Goal: Information Seeking & Learning: Learn about a topic

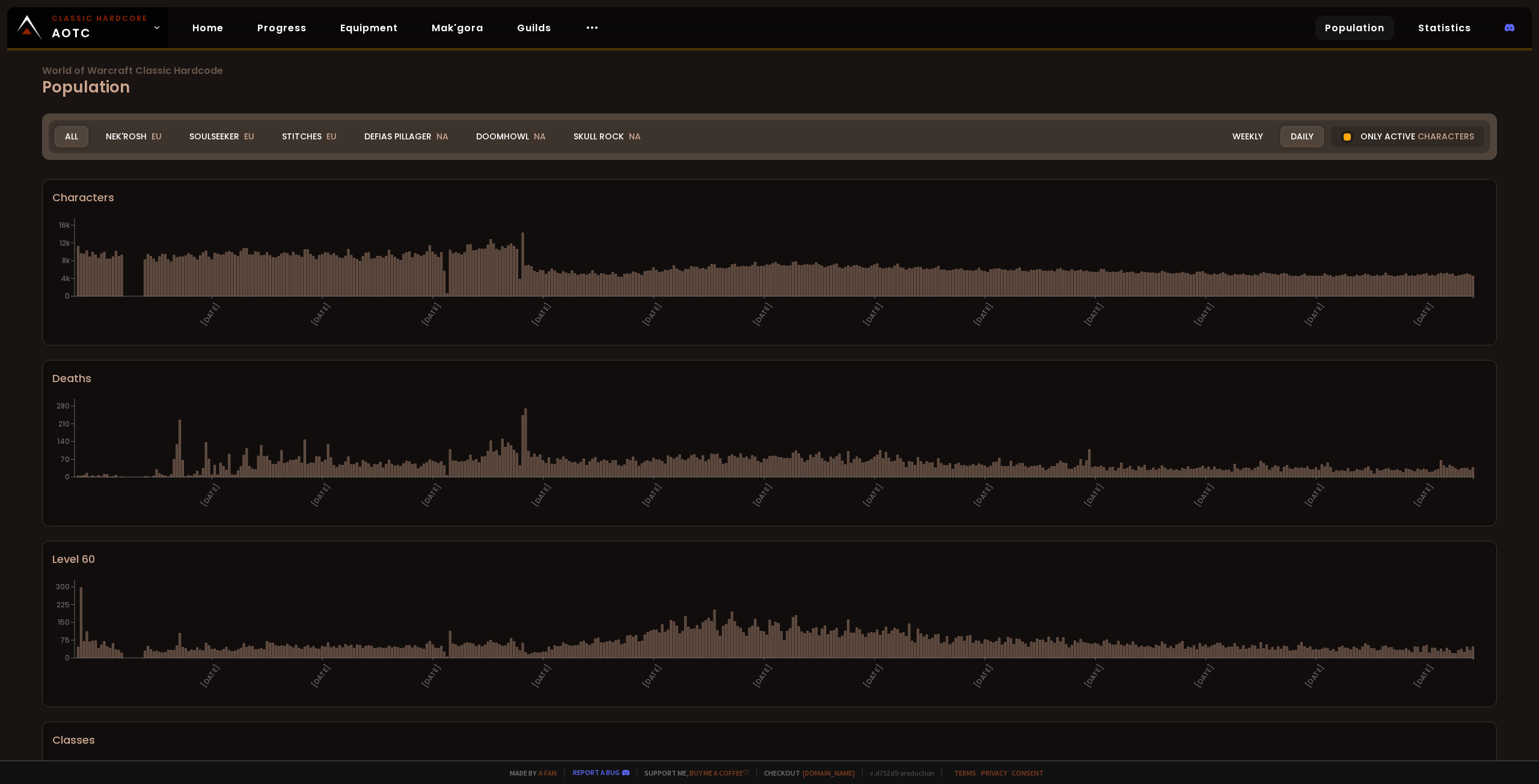
drag, startPoint x: 223, startPoint y: 130, endPoint x: 229, endPoint y: 170, distance: 40.4
click at [223, 130] on div "Soulseeker EU" at bounding box center [222, 136] width 86 height 21
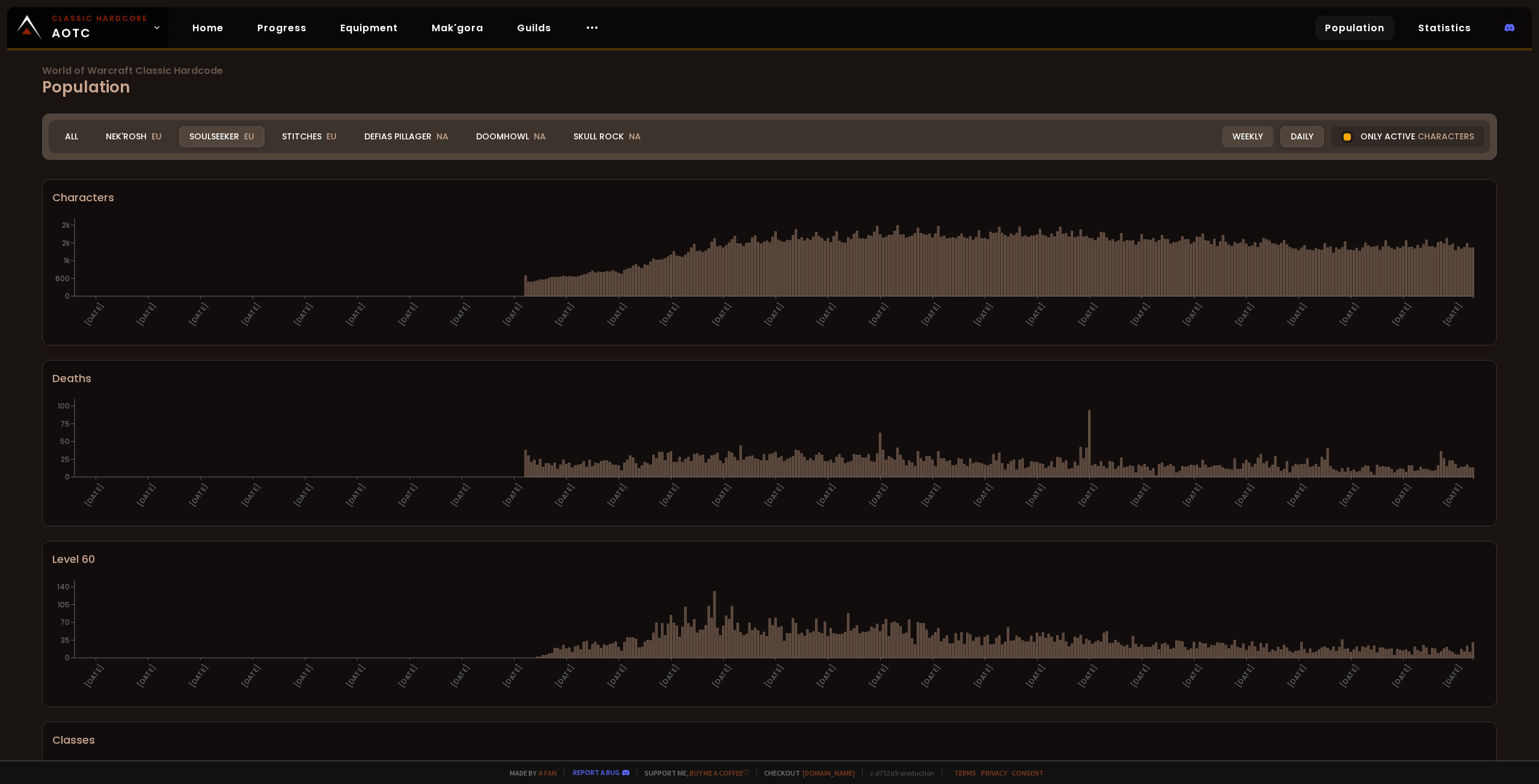
click at [1242, 140] on div "Weekly" at bounding box center [1248, 136] width 51 height 21
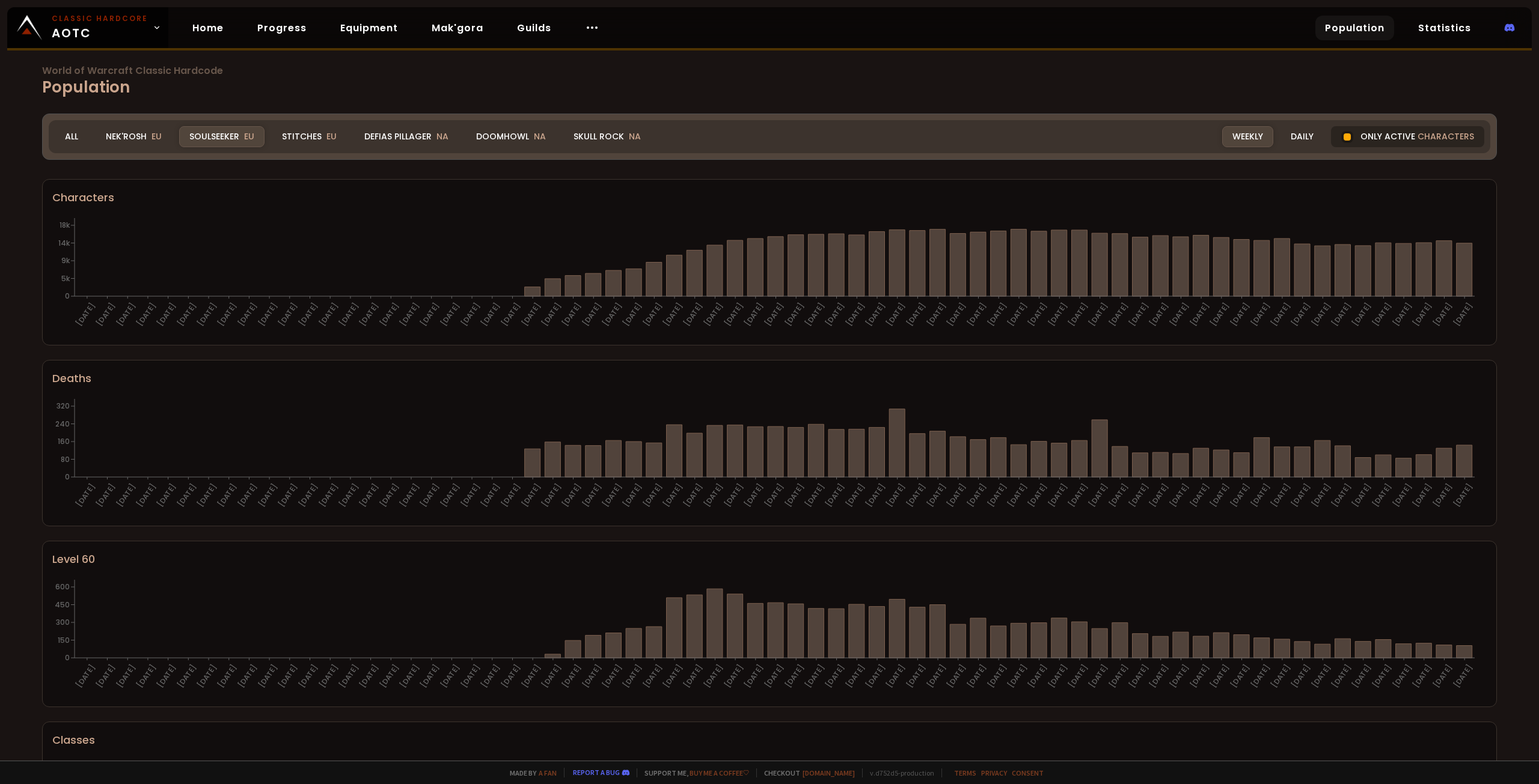
click at [1373, 138] on div "Only active characters" at bounding box center [1408, 136] width 153 height 21
click at [632, 131] on span "NA" at bounding box center [635, 136] width 12 height 12
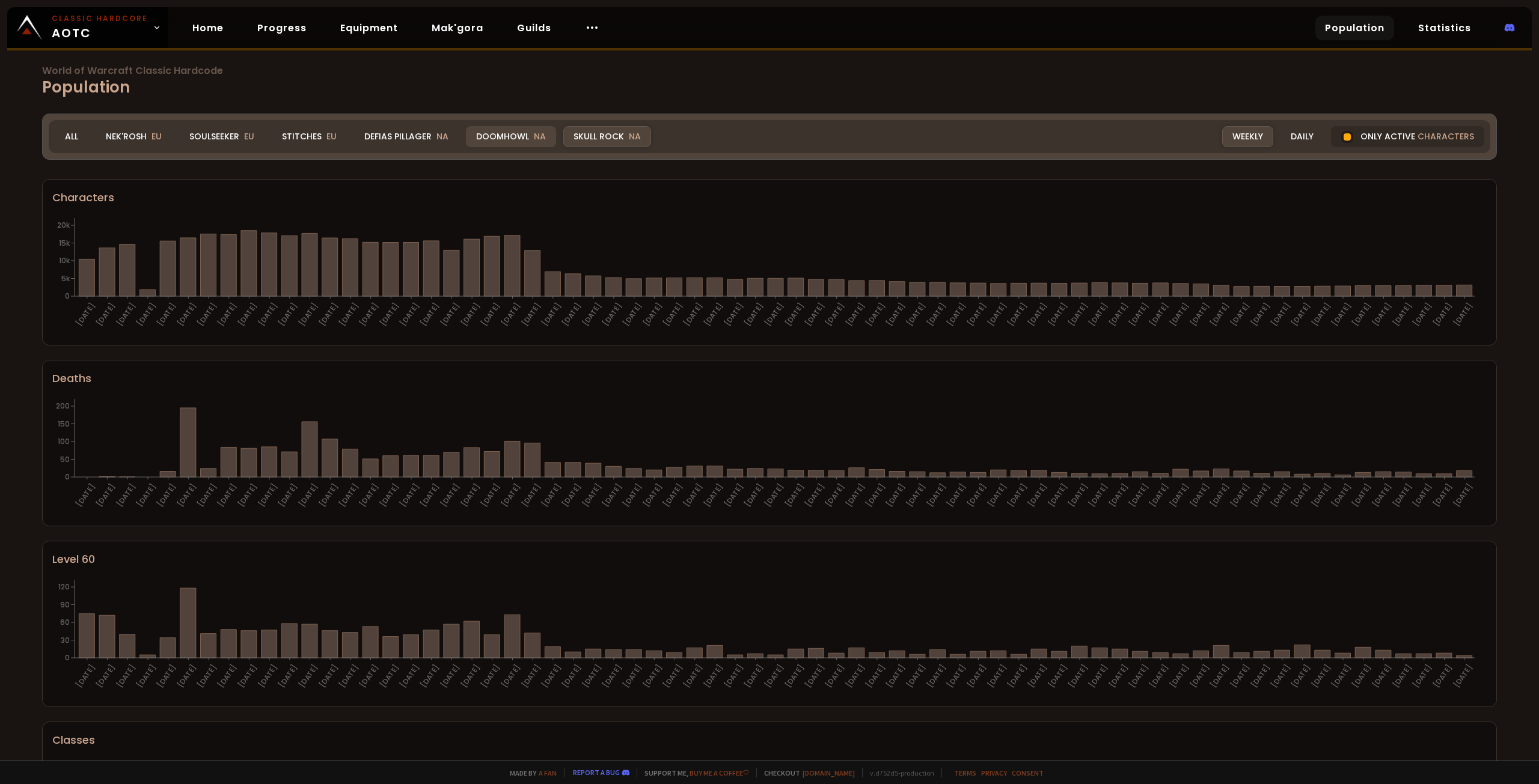
click at [511, 133] on div "Doomhowl NA" at bounding box center [510, 136] width 90 height 21
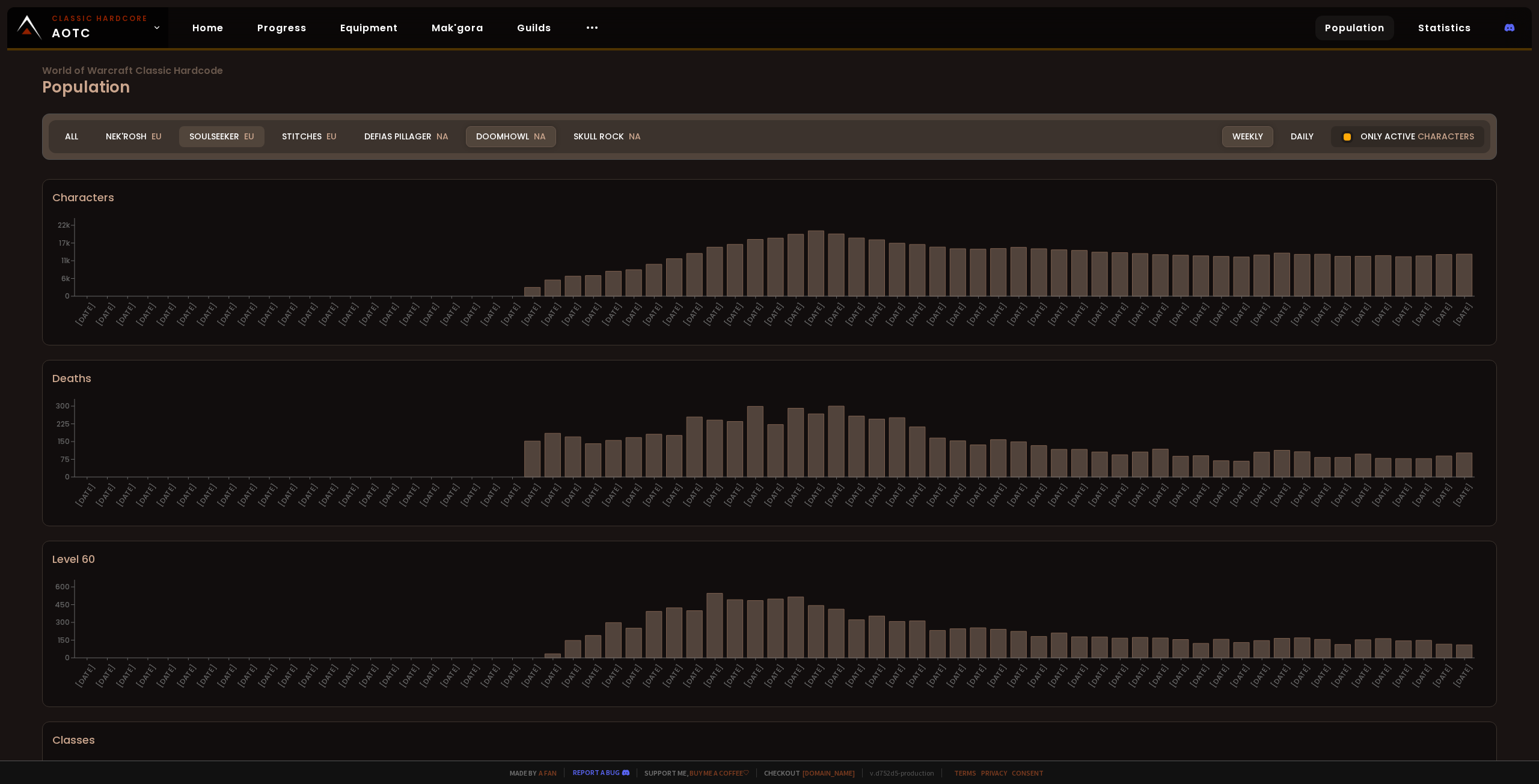
click at [239, 141] on div "Soulseeker EU" at bounding box center [222, 136] width 86 height 21
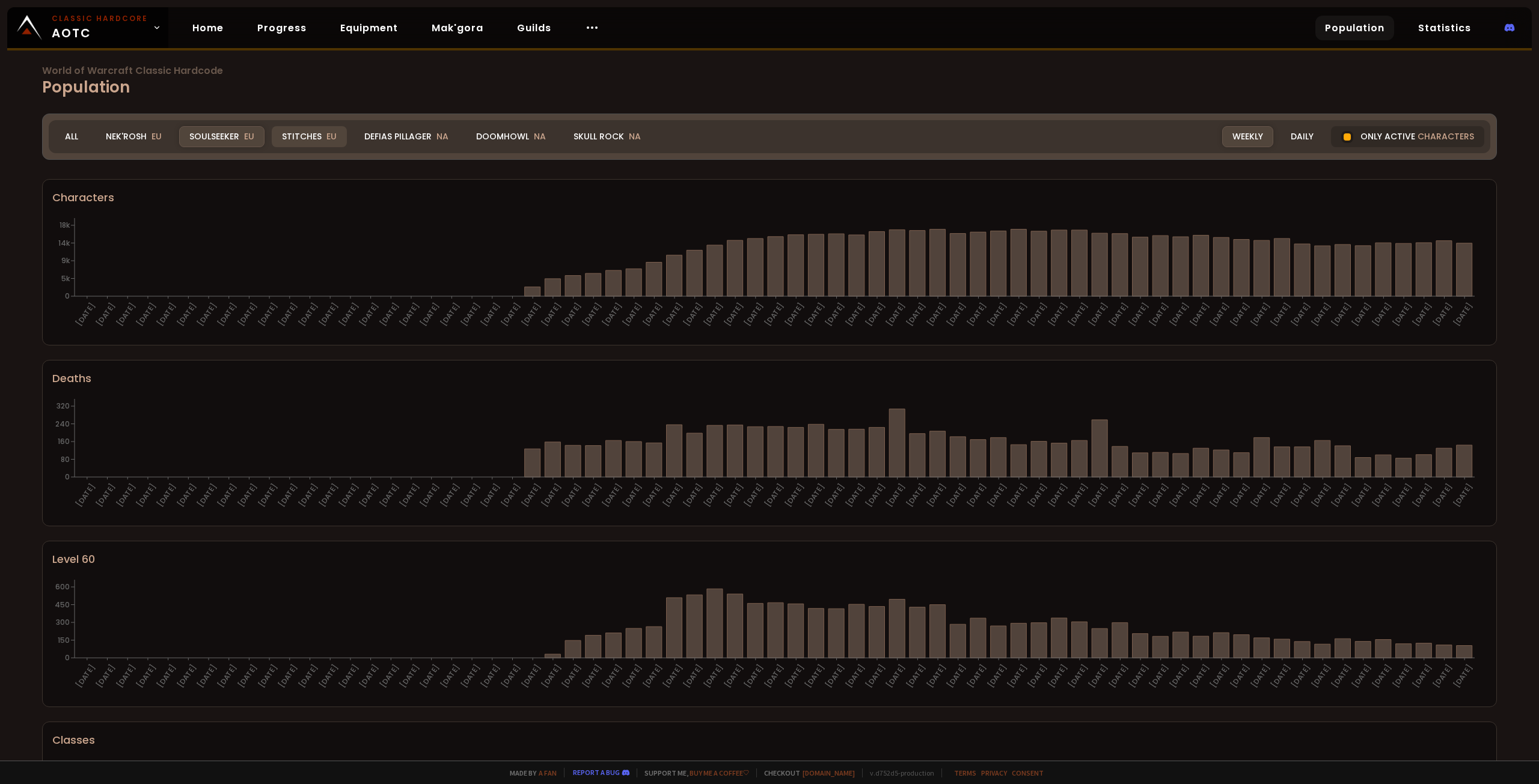
click at [290, 136] on div "Stitches EU" at bounding box center [309, 136] width 75 height 21
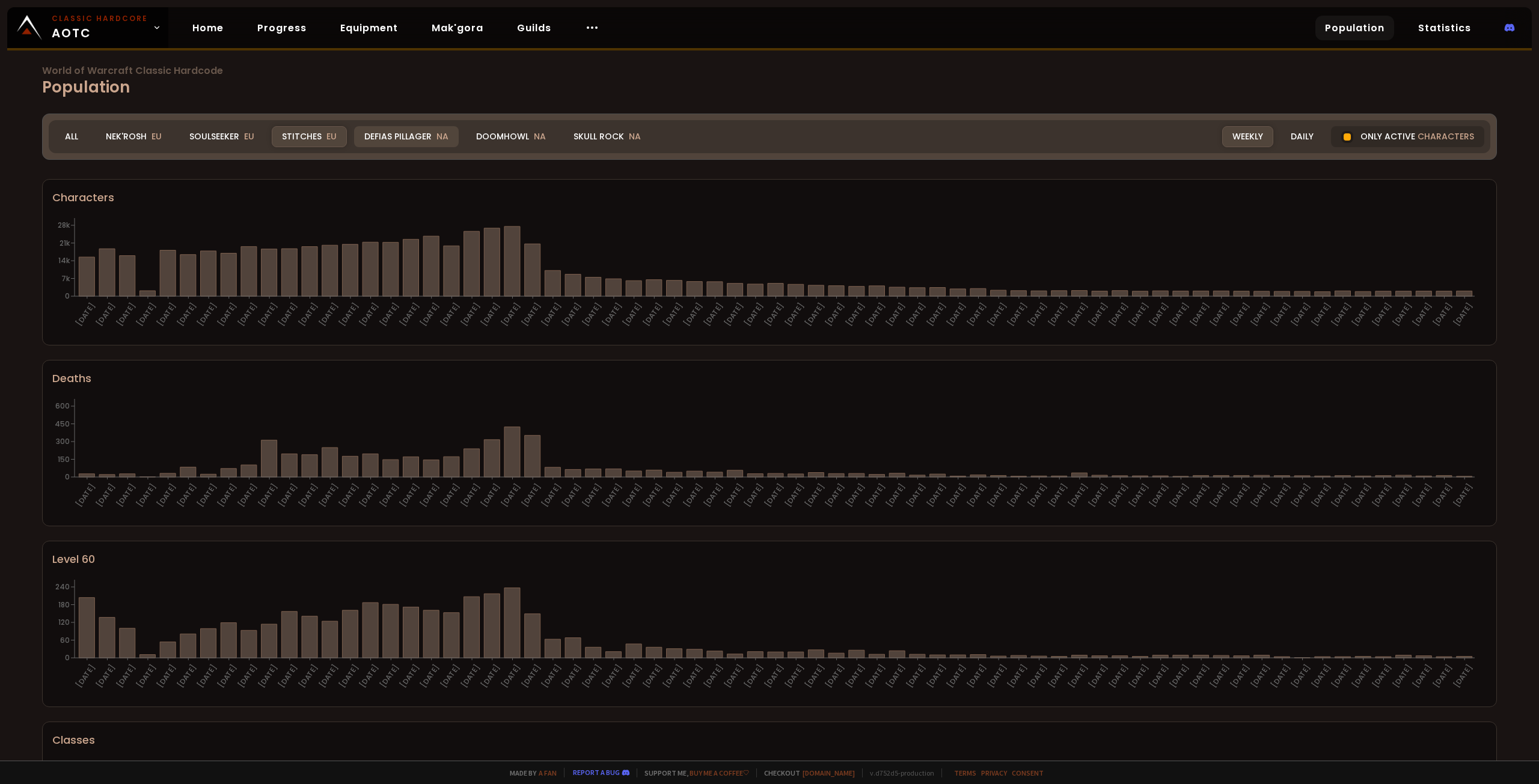
click at [375, 137] on div "Defias Pillager NA" at bounding box center [406, 136] width 104 height 21
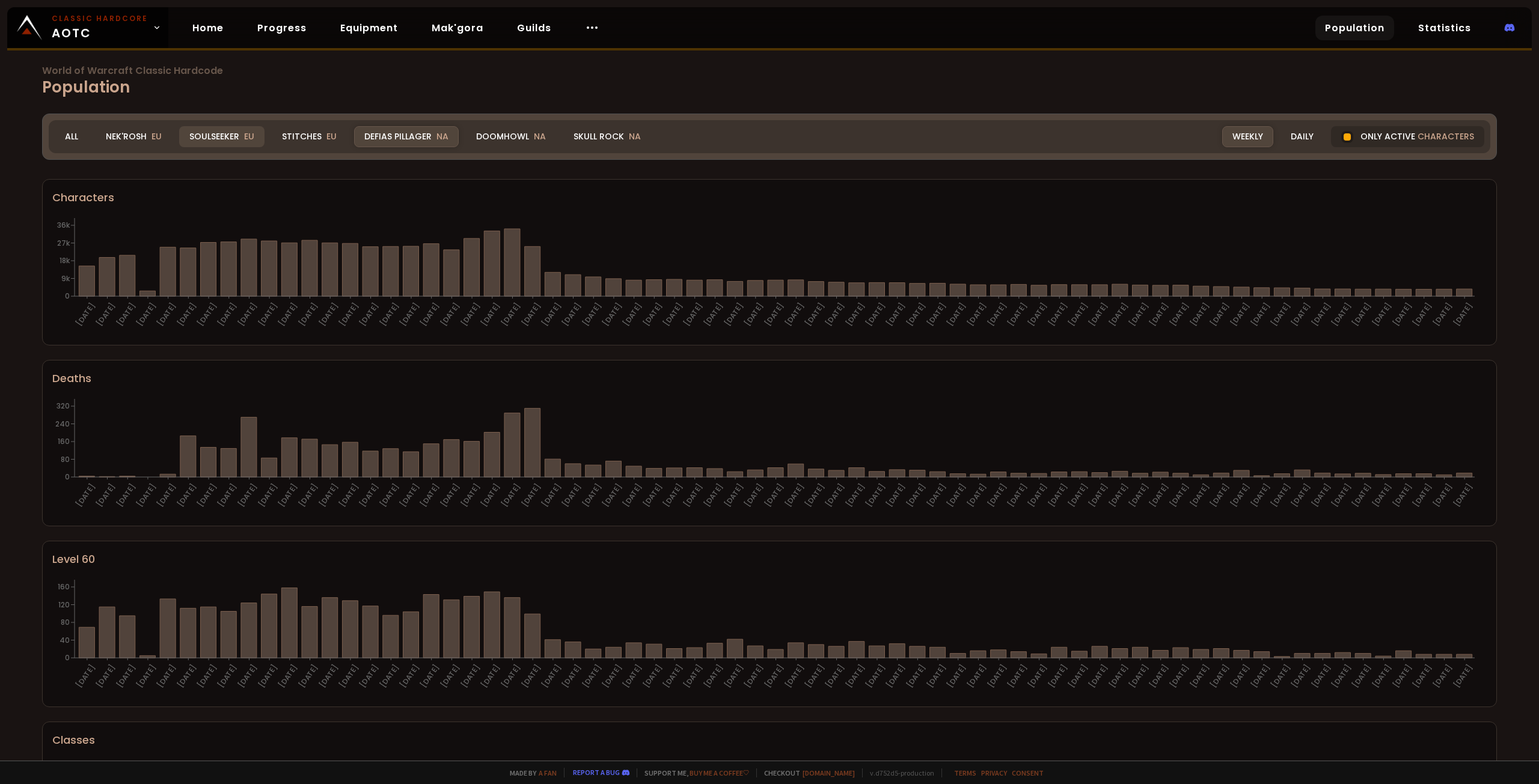
click at [303, 133] on div "Stitches EU" at bounding box center [309, 136] width 75 height 21
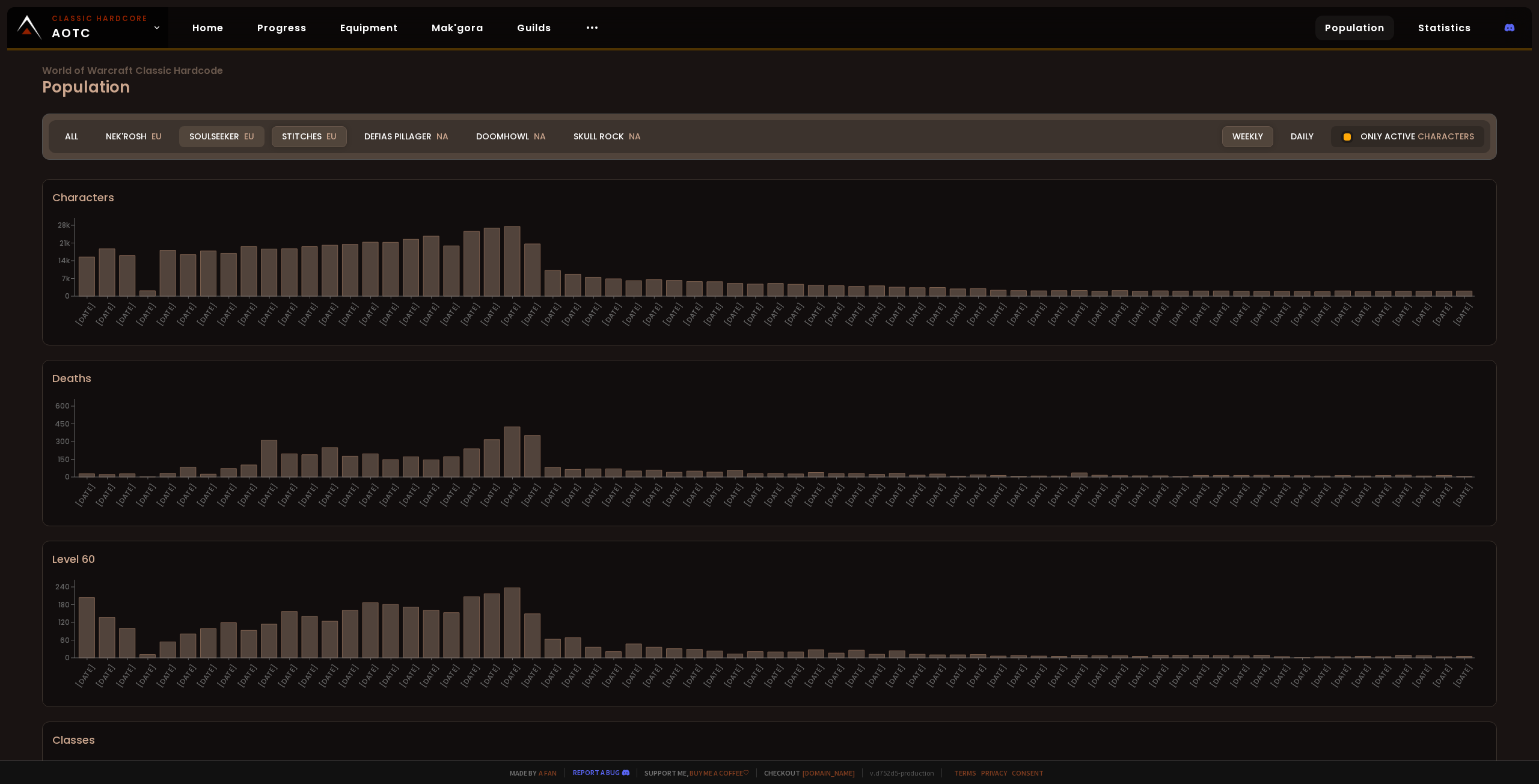
click at [211, 132] on div "Soulseeker EU" at bounding box center [222, 136] width 86 height 21
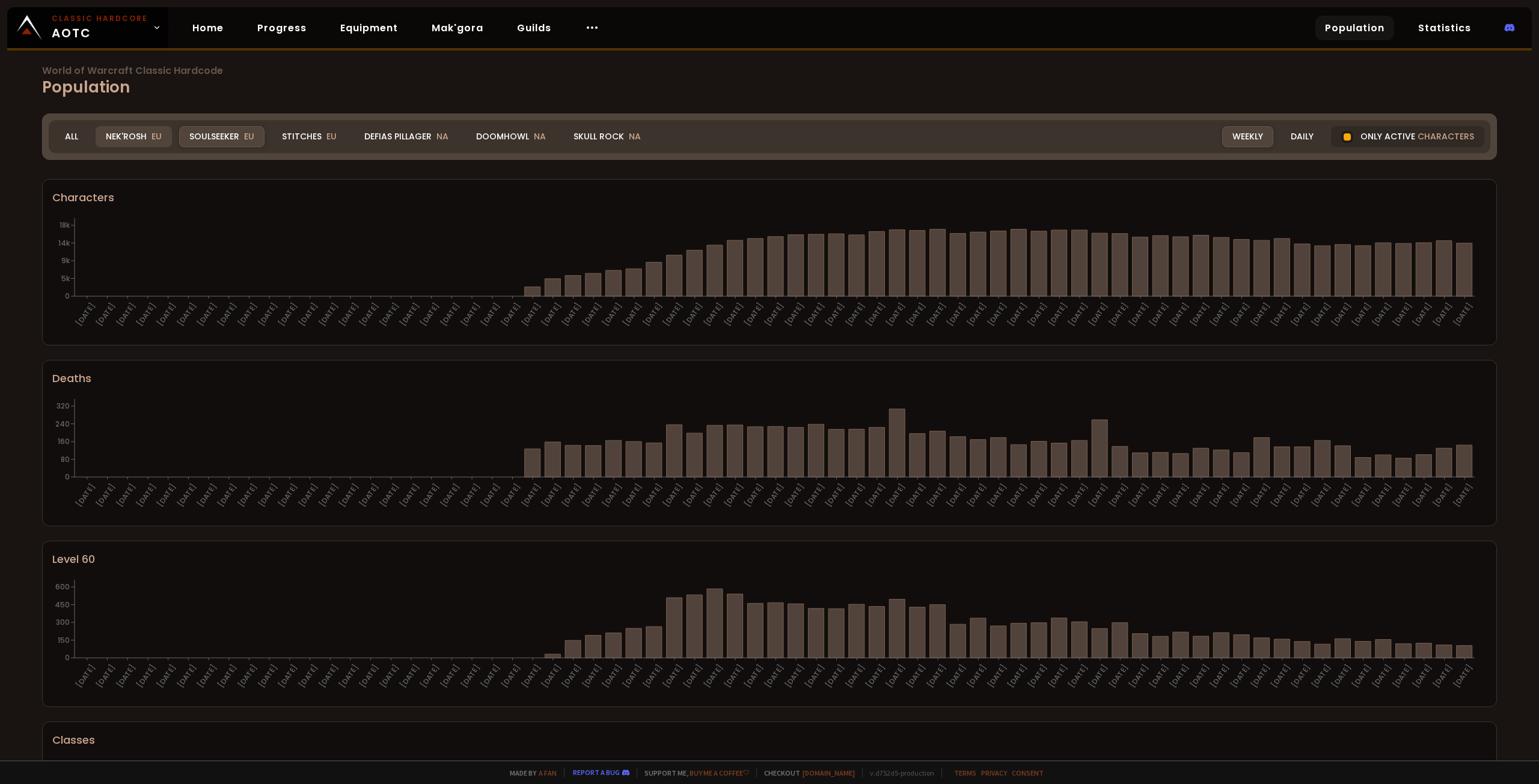
click at [145, 132] on div "Nek'Rosh EU" at bounding box center [133, 136] width 76 height 21
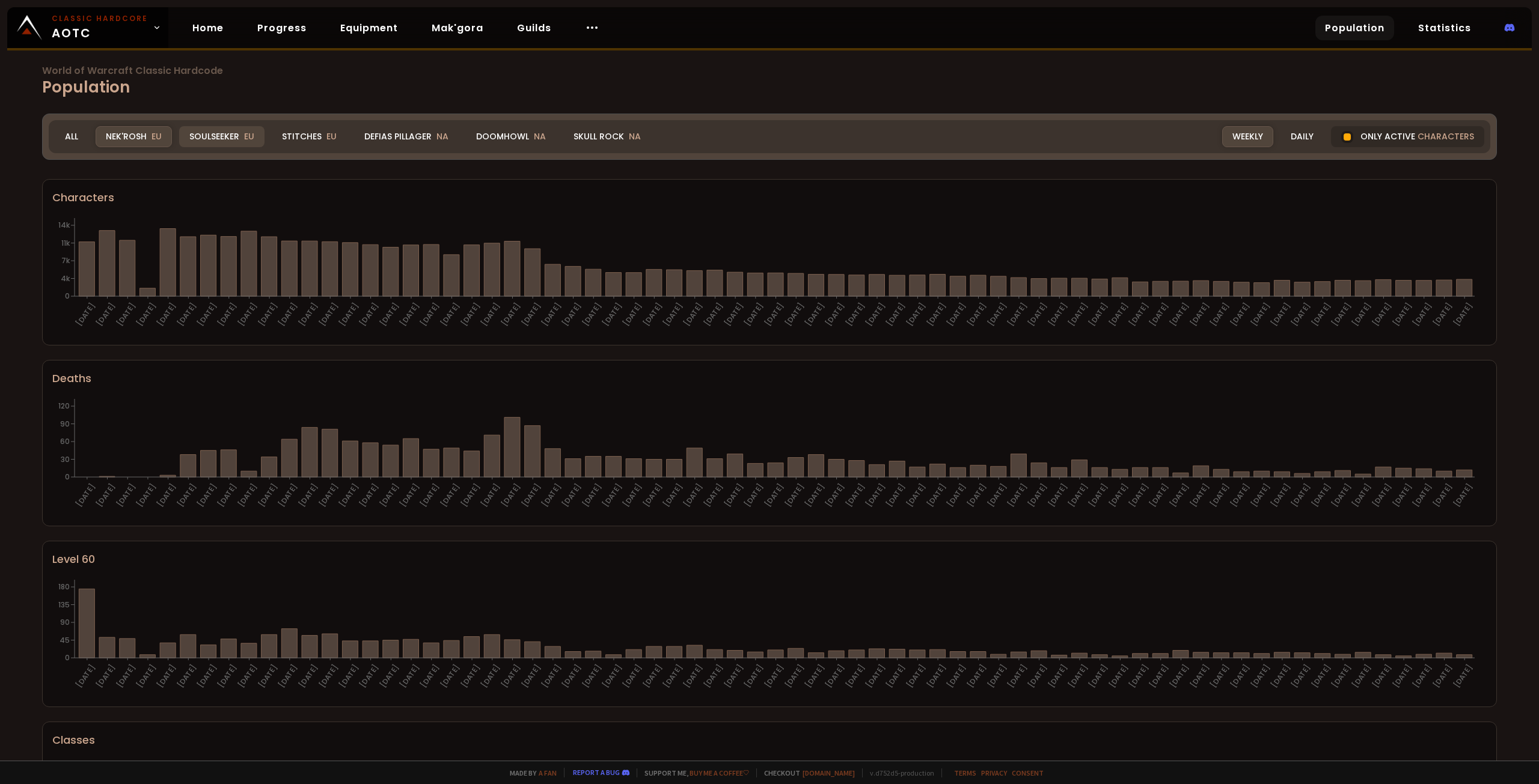
click at [221, 136] on div "Soulseeker EU" at bounding box center [222, 136] width 86 height 21
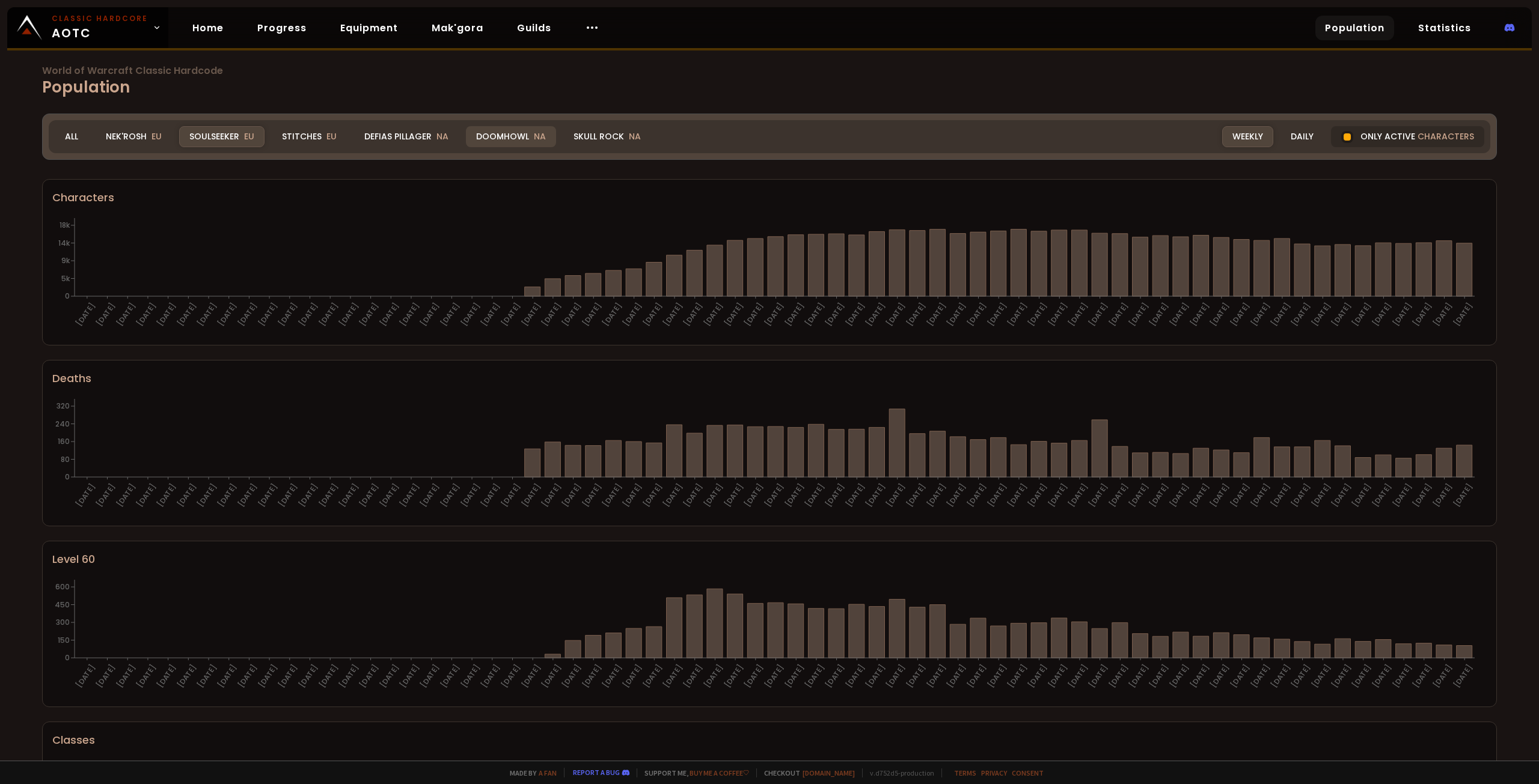
click at [513, 138] on div "Doomhowl NA" at bounding box center [510, 136] width 90 height 21
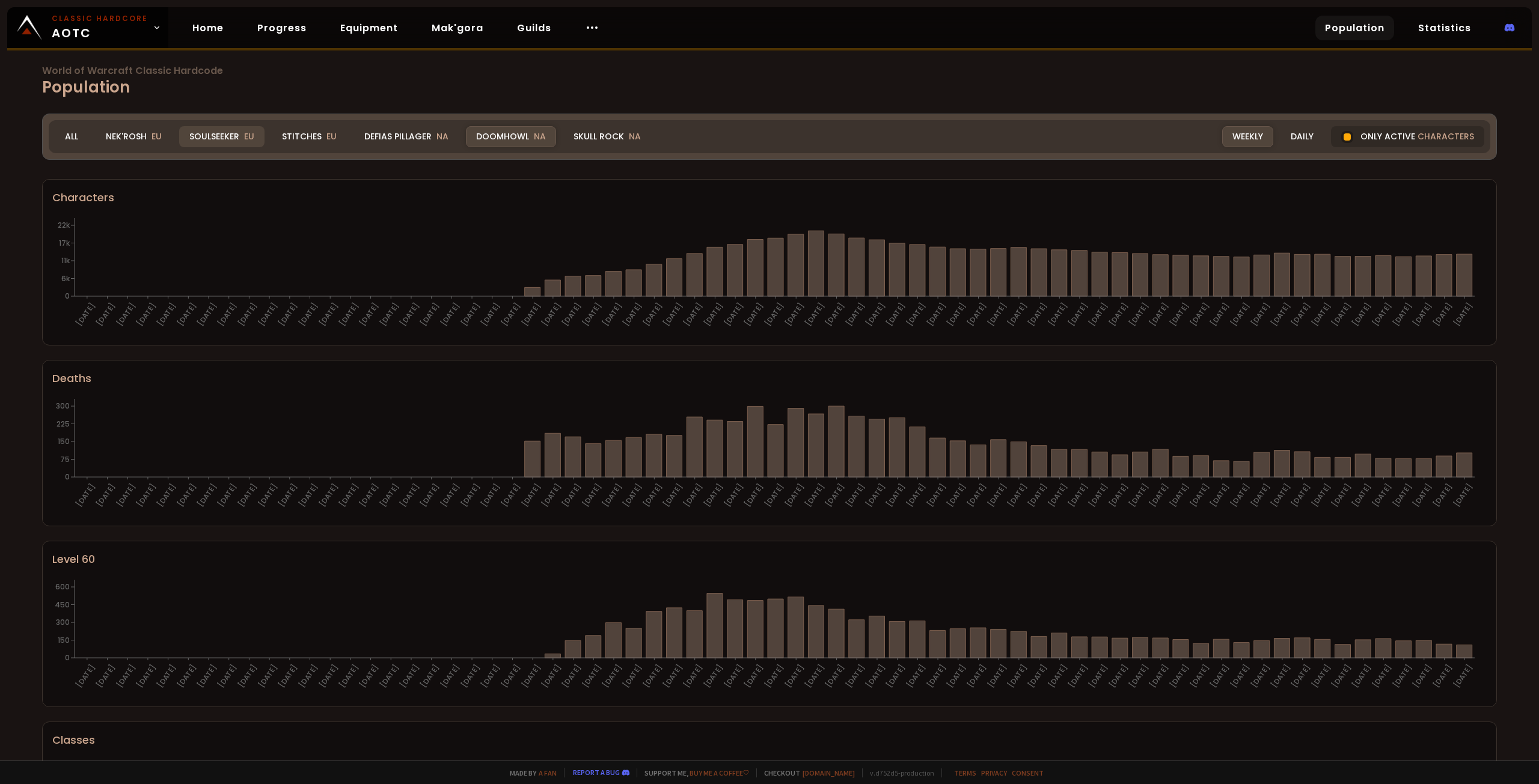
click at [244, 133] on span "EU" at bounding box center [250, 136] width 10 height 12
